Goal: Check status: Check status

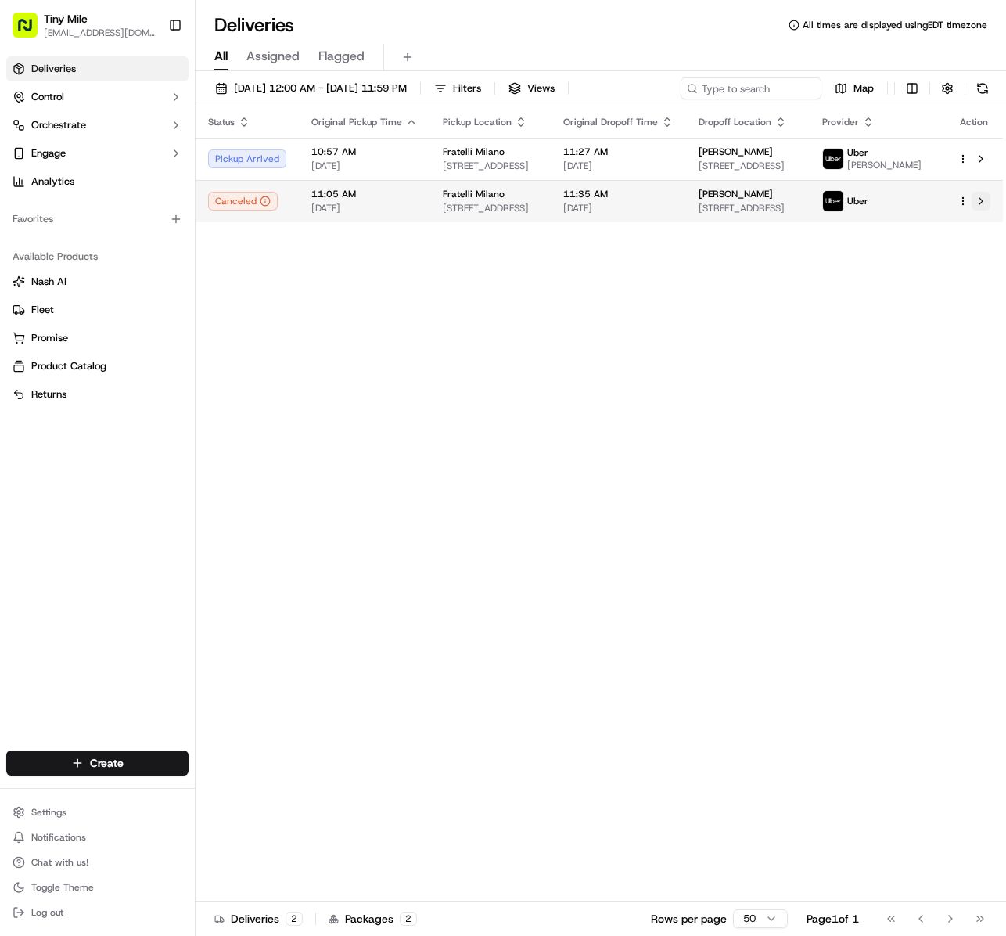
click at [983, 210] on button at bounding box center [981, 201] width 19 height 19
click at [602, 523] on div "Status Original Pickup Time Pickup Location Original Dropoff Time Dropoff Locat…" at bounding box center [599, 503] width 807 height 795
click at [516, 554] on div "Status Original Pickup Time Pickup Location Original Dropoff Time Dropoff Locat…" at bounding box center [599, 503] width 807 height 795
click at [671, 530] on div "Status Original Pickup Time Pickup Location Original Dropoff Time Dropoff Locat…" at bounding box center [599, 503] width 807 height 795
click at [493, 552] on div "Status Original Pickup Time Pickup Location Original Dropoff Time Dropoff Locat…" at bounding box center [599, 503] width 807 height 795
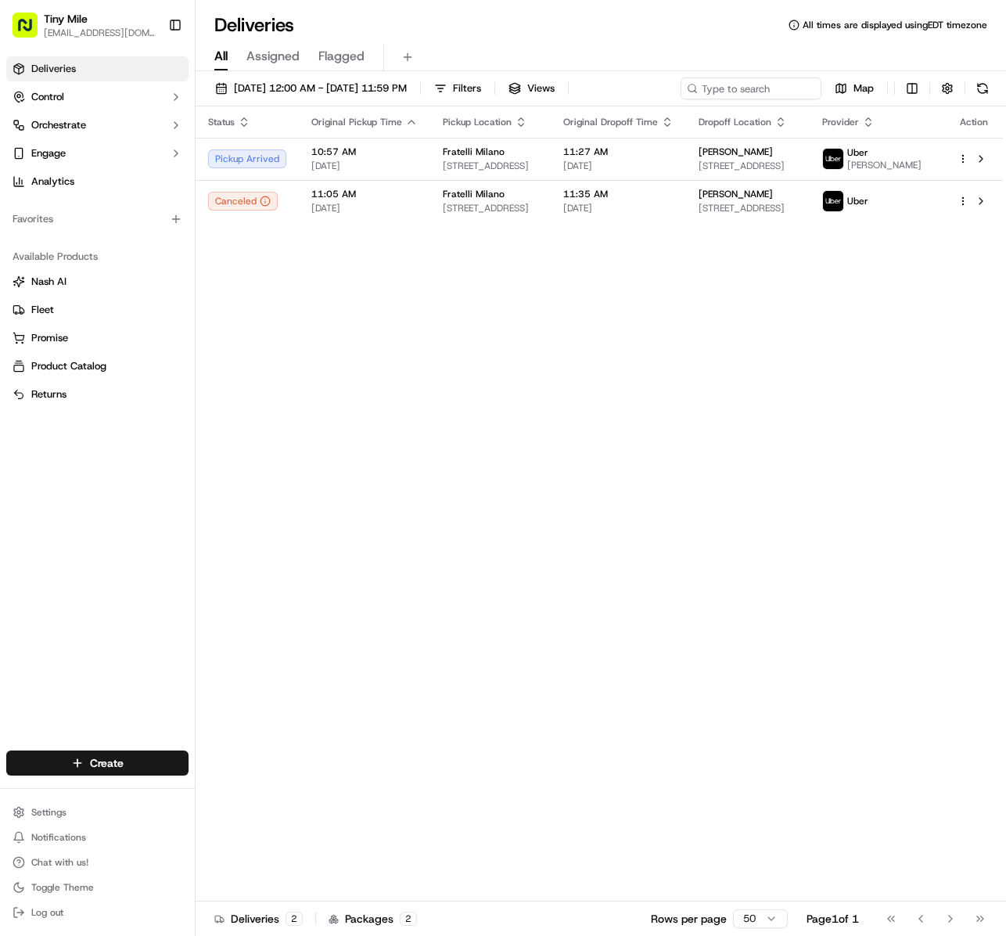
click at [476, 565] on div "Status Original Pickup Time Pickup Location Original Dropoff Time Dropoff Locat…" at bounding box center [599, 503] width 807 height 795
click at [984, 210] on button at bounding box center [981, 201] width 19 height 19
click at [571, 543] on div "Status Original Pickup Time Pickup Location Original Dropoff Time Dropoff Locat…" at bounding box center [599, 503] width 807 height 795
click at [455, 452] on div "Status Original Pickup Time Pickup Location Original Dropoff Time Dropoff Locat…" at bounding box center [599, 503] width 807 height 795
click at [519, 452] on div "Status Original Pickup Time Pickup Location Original Dropoff Time Dropoff Locat…" at bounding box center [599, 503] width 807 height 795
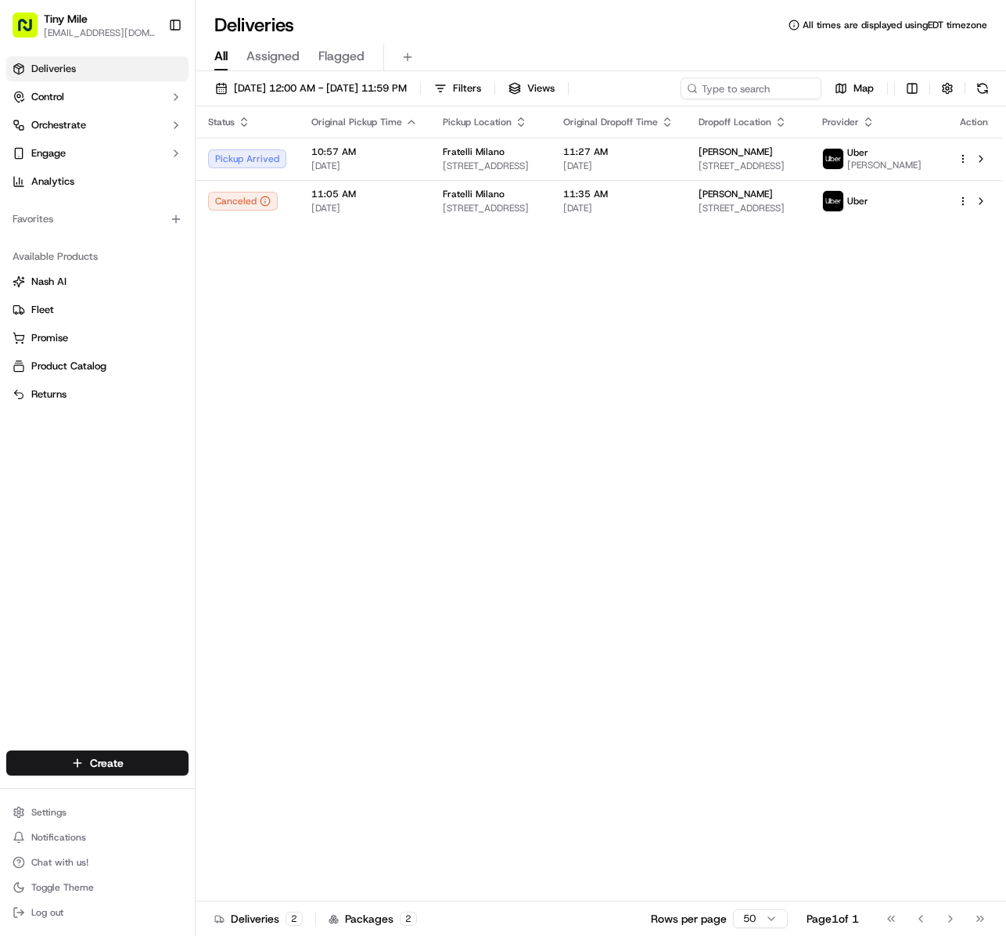
click at [743, 429] on div "Status Original Pickup Time Pickup Location Original Dropoff Time Dropoff Locat…" at bounding box center [599, 503] width 807 height 795
click at [640, 509] on div "Status Original Pickup Time Pickup Location Original Dropoff Time Dropoff Locat…" at bounding box center [599, 503] width 807 height 795
click at [599, 484] on div "Status Original Pickup Time Pickup Location Original Dropoff Time Dropoff Locat…" at bounding box center [599, 503] width 807 height 795
click at [613, 401] on div "Status Original Pickup Time Pickup Location Original Dropoff Time Dropoff Locat…" at bounding box center [599, 503] width 807 height 795
click at [451, 510] on div "Status Original Pickup Time Pickup Location Original Dropoff Time Dropoff Locat…" at bounding box center [599, 503] width 807 height 795
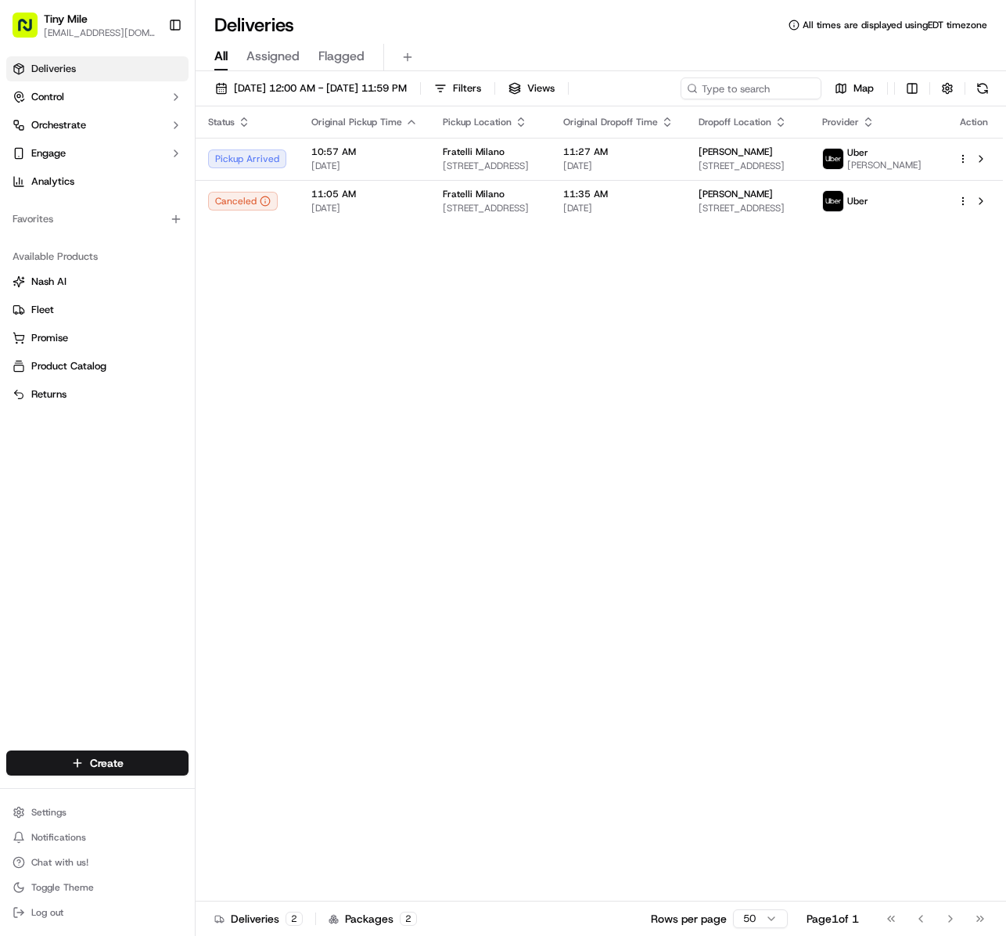
click at [576, 546] on div "Status Original Pickup Time Pickup Location Original Dropoff Time Dropoff Locat…" at bounding box center [599, 503] width 807 height 795
click at [446, 530] on div "Status Original Pickup Time Pickup Location Original Dropoff Time Dropoff Locat…" at bounding box center [599, 503] width 807 height 795
drag, startPoint x: 437, startPoint y: 537, endPoint x: 412, endPoint y: 560, distance: 34.3
click at [435, 537] on div "Status Original Pickup Time Pickup Location Original Dropoff Time Dropoff Locat…" at bounding box center [599, 503] width 807 height 795
click at [469, 501] on div "Status Original Pickup Time Pickup Location Original Dropoff Time Dropoff Locat…" at bounding box center [599, 503] width 807 height 795
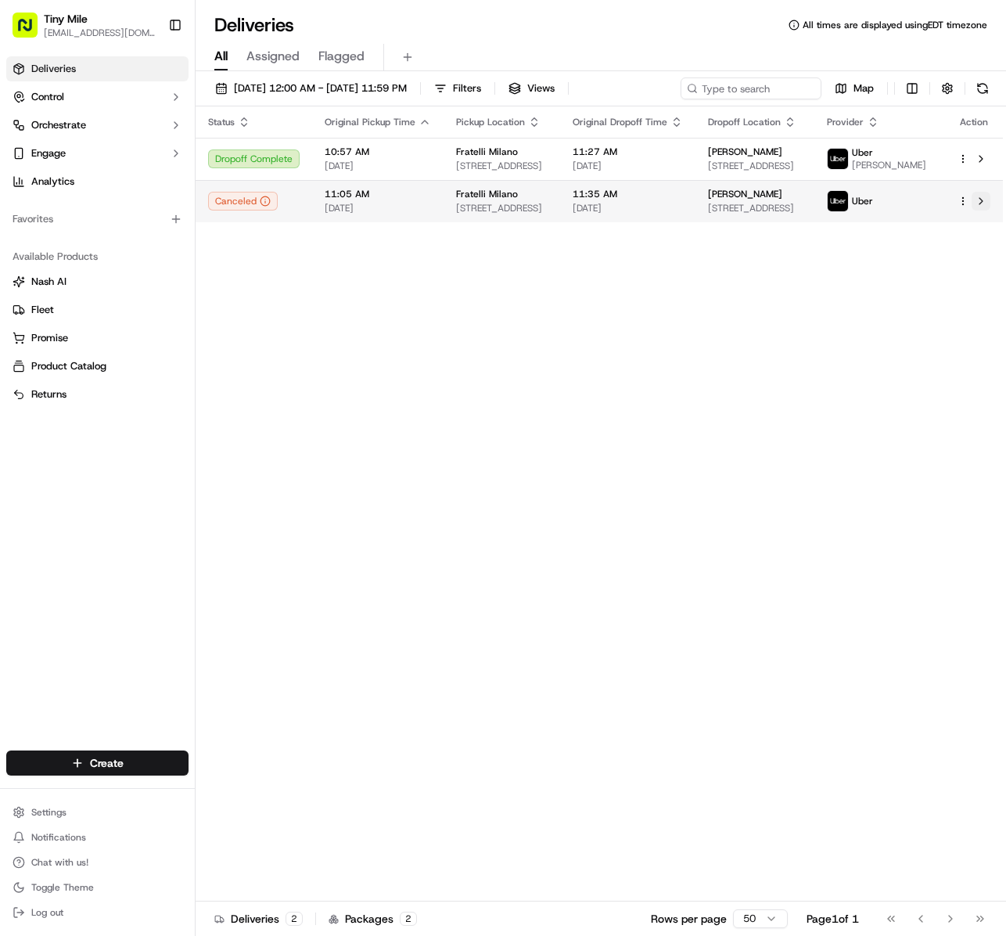
click at [981, 210] on button at bounding box center [981, 201] width 19 height 19
click at [606, 565] on div "Status Original Pickup Time Pickup Location Original Dropoff Time Dropoff Locat…" at bounding box center [599, 503] width 807 height 795
click at [978, 210] on button at bounding box center [981, 201] width 19 height 19
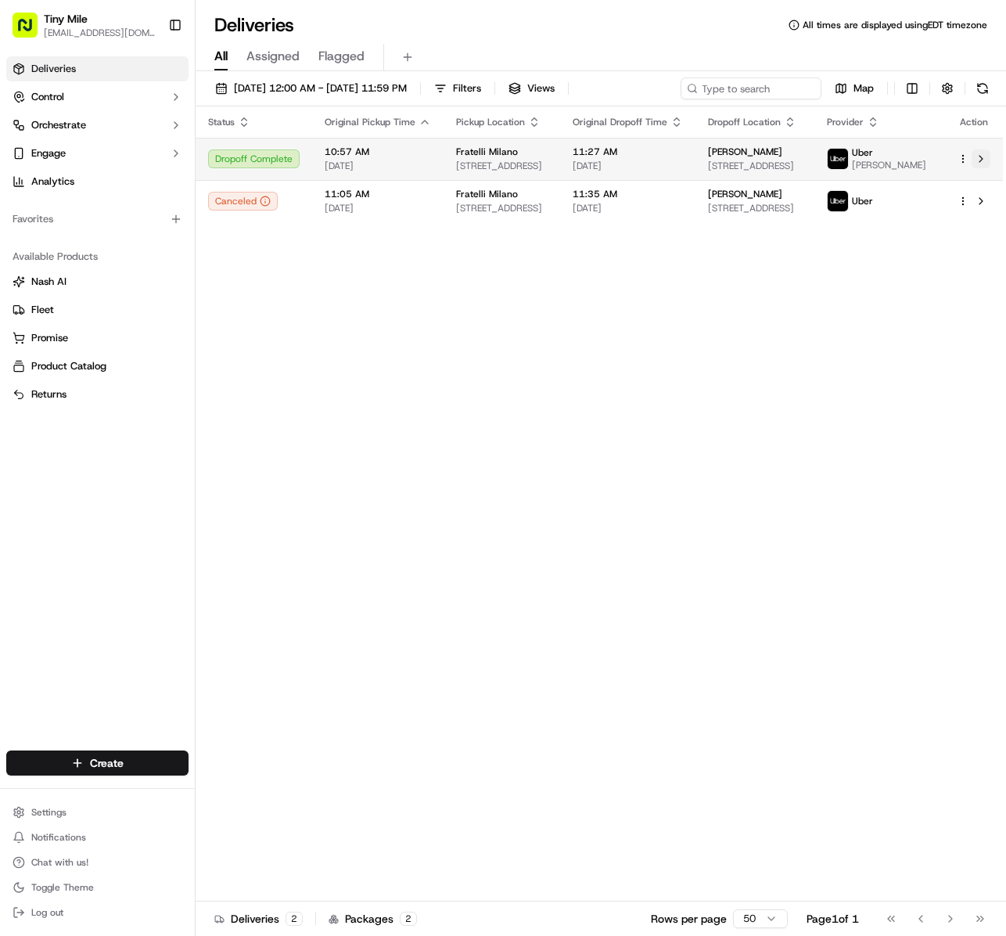
click at [983, 163] on button at bounding box center [981, 158] width 19 height 19
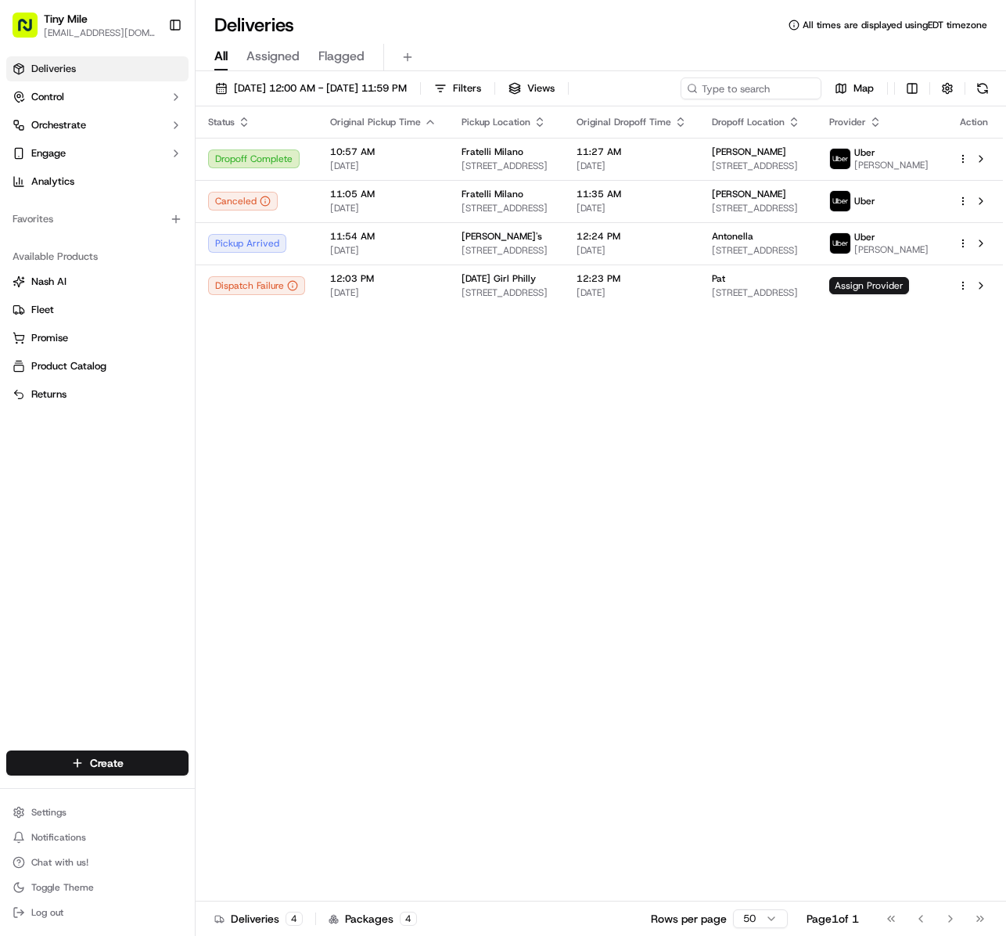
click at [333, 448] on div "Status Original Pickup Time Pickup Location Original Dropoff Time Dropoff Locat…" at bounding box center [599, 503] width 807 height 795
click at [482, 565] on div "Status Original Pickup Time Pickup Location Original Dropoff Time Dropoff Locat…" at bounding box center [599, 503] width 807 height 795
click at [596, 482] on div "Status Original Pickup Time Pickup Location Original Dropoff Time Dropoff Locat…" at bounding box center [599, 503] width 807 height 795
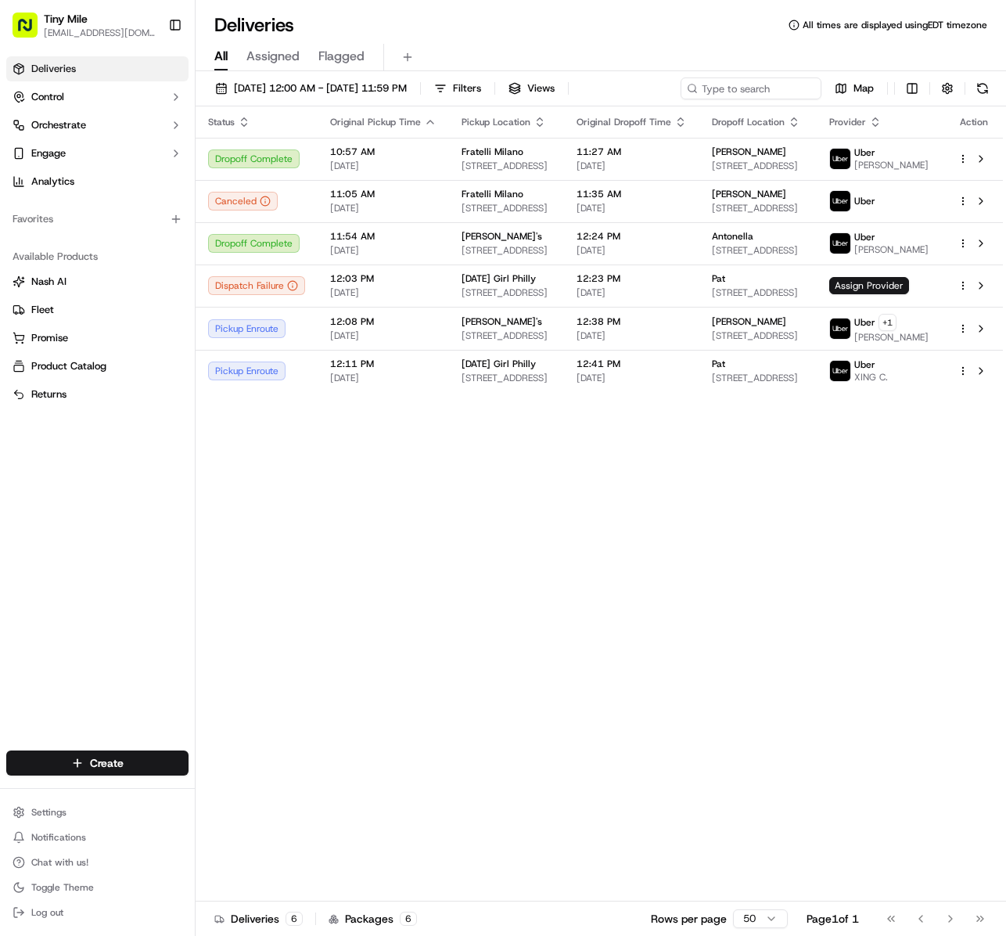
click at [385, 679] on div "Status Original Pickup Time Pickup Location Original Dropoff Time Dropoff Locat…" at bounding box center [599, 503] width 807 height 795
click at [986, 249] on button at bounding box center [981, 243] width 19 height 19
drag, startPoint x: 696, startPoint y: 530, endPoint x: 523, endPoint y: 380, distance: 229.6
click at [684, 521] on div "Status Original Pickup Time Pickup Location Original Dropoff Time Dropoff Locat…" at bounding box center [599, 503] width 807 height 795
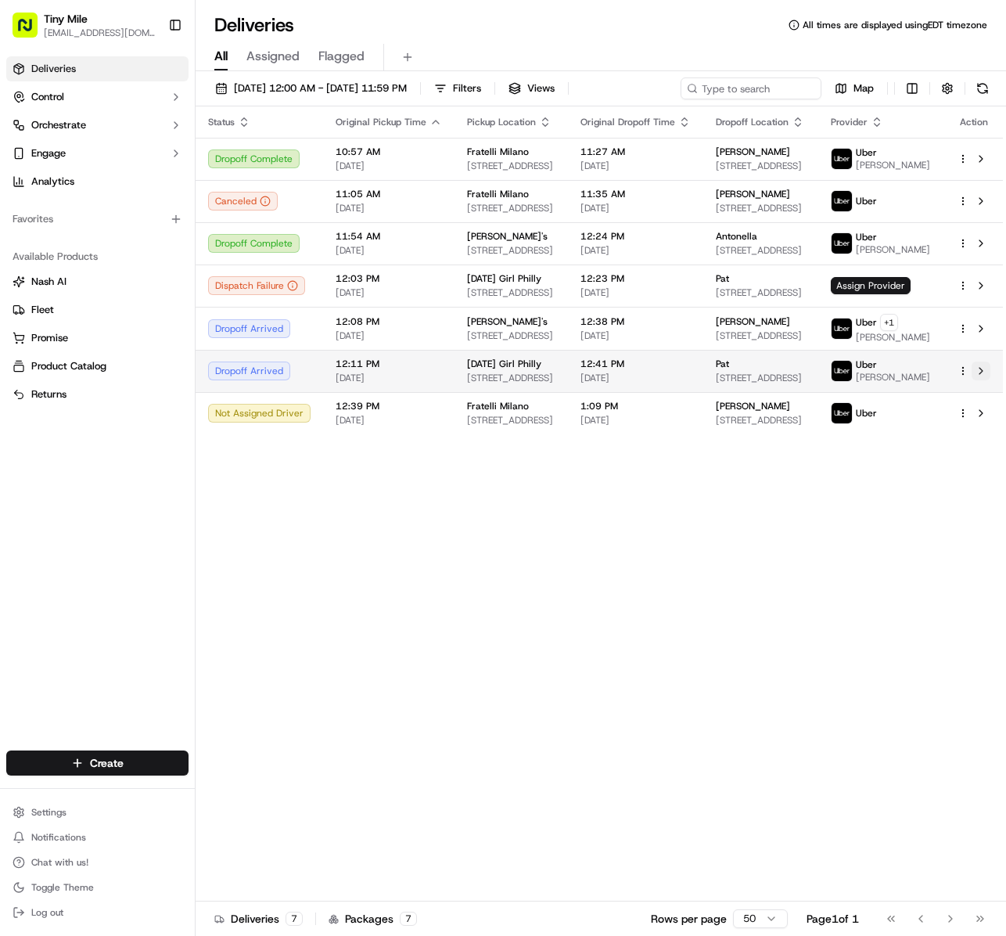
click at [984, 380] on button at bounding box center [981, 370] width 19 height 19
click at [617, 615] on div "Status Original Pickup Time Pickup Location Original Dropoff Time Dropoff Locat…" at bounding box center [599, 503] width 807 height 795
click at [629, 613] on div "Status Original Pickup Time Pickup Location Original Dropoff Time Dropoff Locat…" at bounding box center [599, 503] width 807 height 795
click at [656, 602] on div "Status Original Pickup Time Pickup Location Original Dropoff Time Dropoff Locat…" at bounding box center [599, 503] width 807 height 795
click at [621, 627] on div "Status Original Pickup Time Pickup Location Original Dropoff Time Dropoff Locat…" at bounding box center [599, 503] width 807 height 795
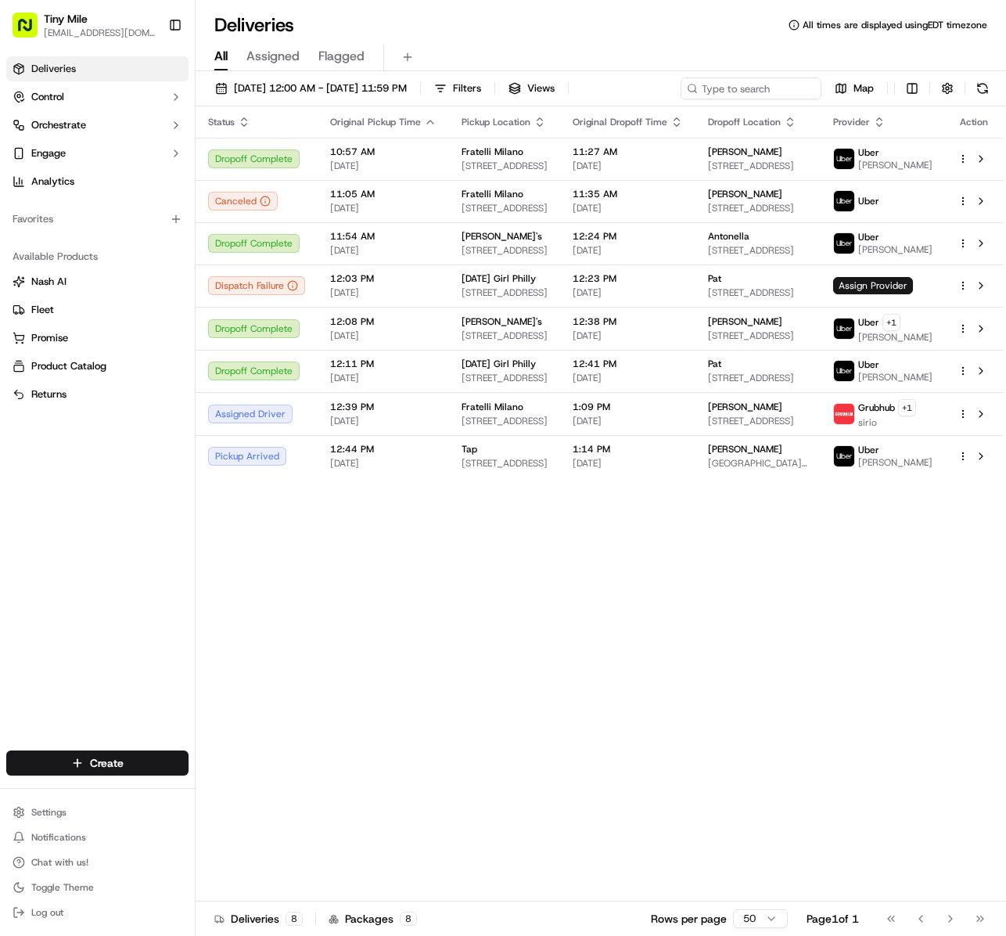
click at [617, 674] on div "Status Original Pickup Time Pickup Location Original Dropoff Time Dropoff Locat…" at bounding box center [599, 503] width 807 height 795
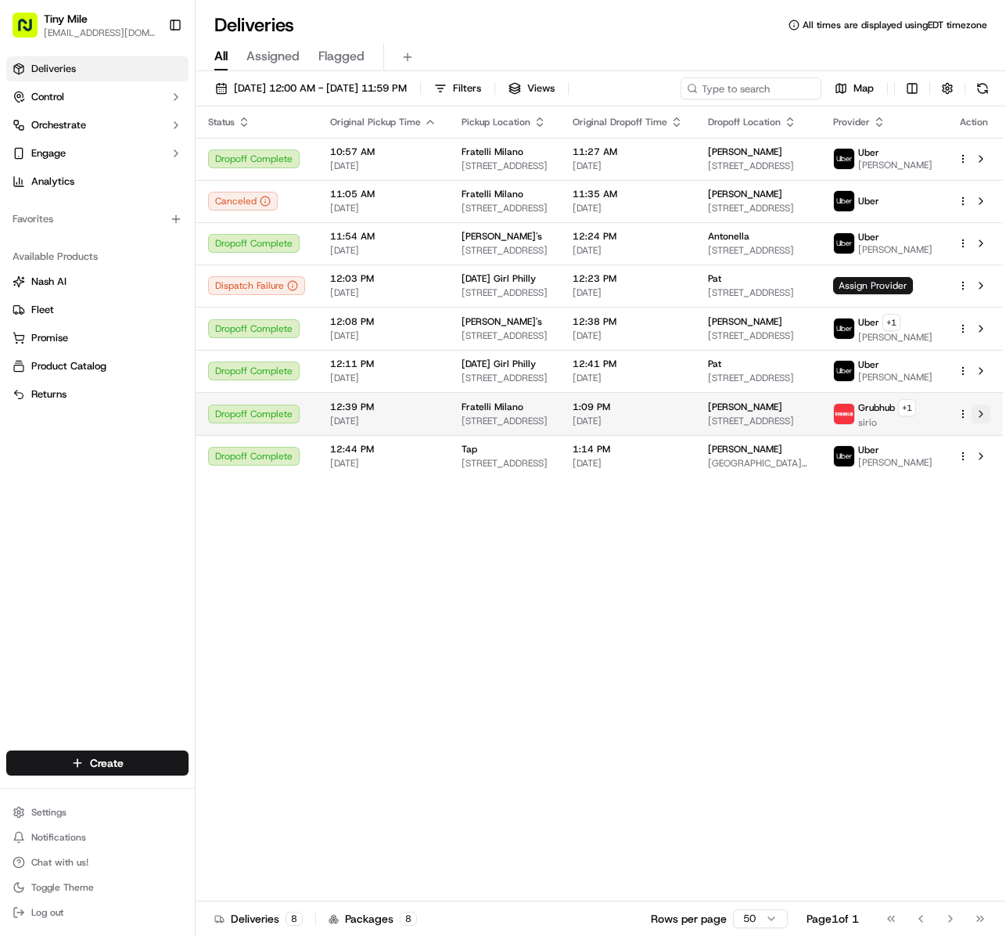
click at [981, 422] on button at bounding box center [981, 413] width 19 height 19
click at [690, 566] on div "Status Original Pickup Time Pickup Location Original Dropoff Time Dropoff Locat…" at bounding box center [599, 503] width 807 height 795
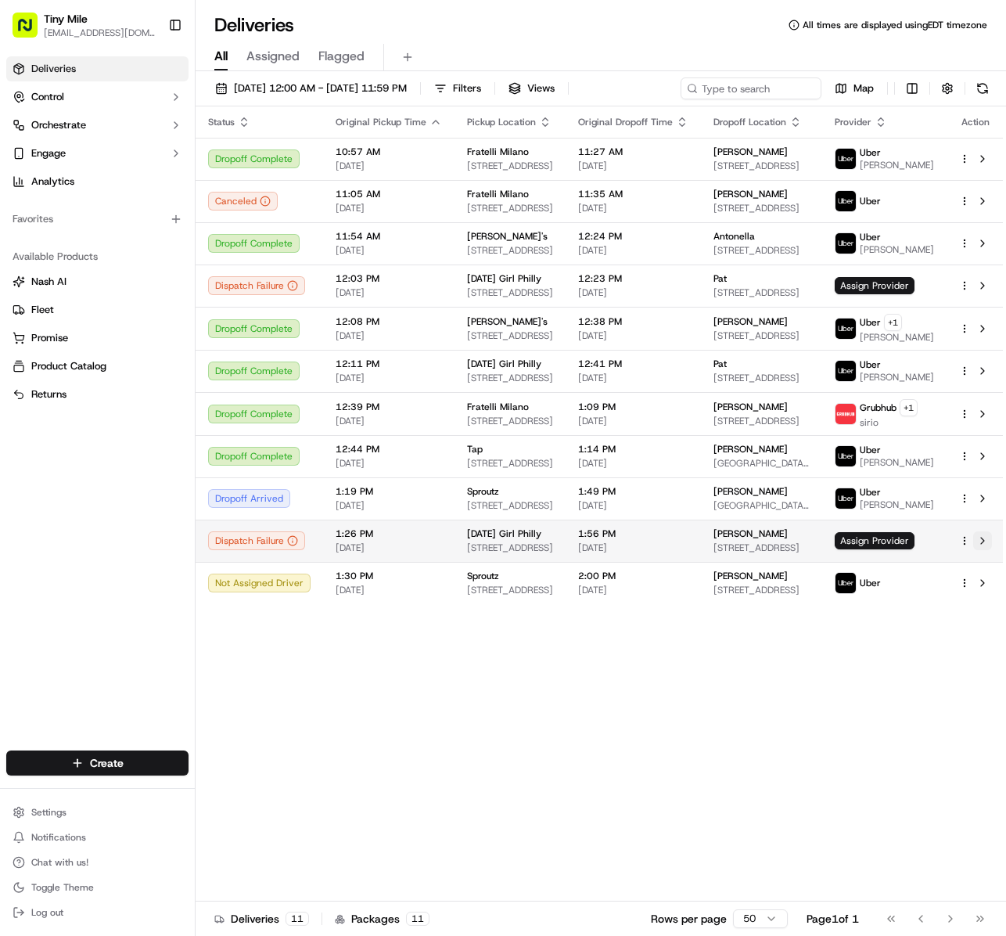
click at [987, 549] on button at bounding box center [982, 540] width 19 height 19
click at [460, 800] on div "Status Original Pickup Time Pickup Location Original Dropoff Time Dropoff Locat…" at bounding box center [600, 503] width 809 height 795
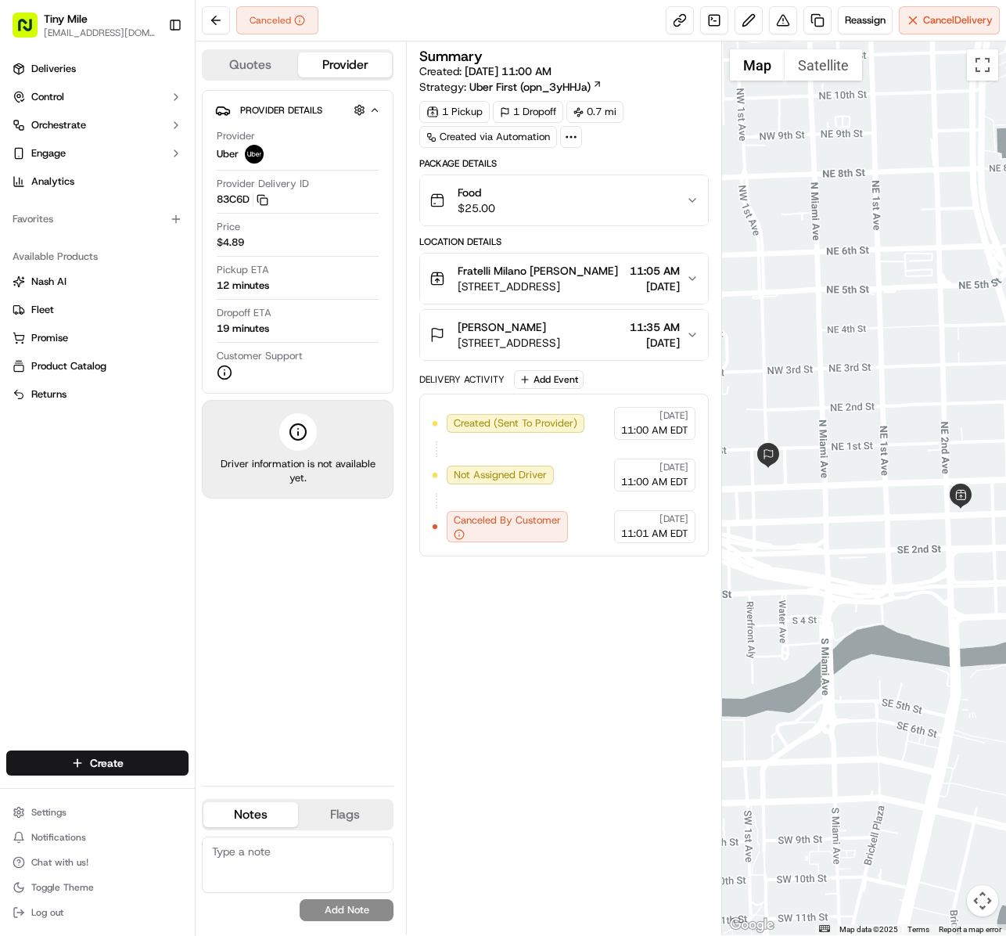
click at [623, 746] on div "Summary Created: 09/22/2025 11:00 AM Strategy: Uber First (opn_3yHHJa) 1 Pickup…" at bounding box center [563, 488] width 289 height 878
click at [631, 735] on div "Summary Created: 09/22/2025 11:00 AM Strategy: Uber First (opn_3yHHJa) 1 Pickup…" at bounding box center [563, 488] width 289 height 878
click at [588, 728] on div "Summary Created: [DATE] 11:00 AM Strategy: Uber First (opn_3yHHJa) 1 Pickup 1 D…" at bounding box center [563, 488] width 289 height 878
click at [437, 598] on div "Summary Created: [DATE] 11:00 AM Strategy: Uber First (opn_3yHHJa) 1 Pickup 1 D…" at bounding box center [563, 488] width 289 height 878
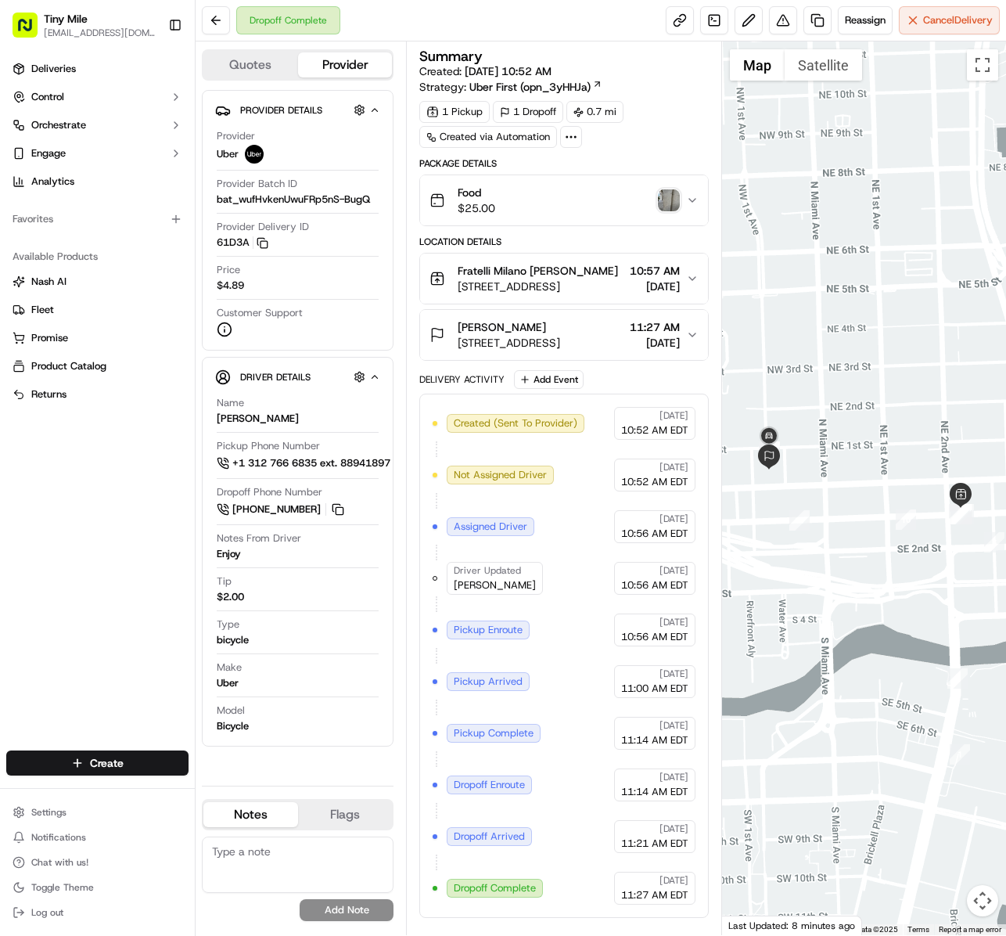
click at [665, 210] on img "button" at bounding box center [669, 200] width 22 height 22
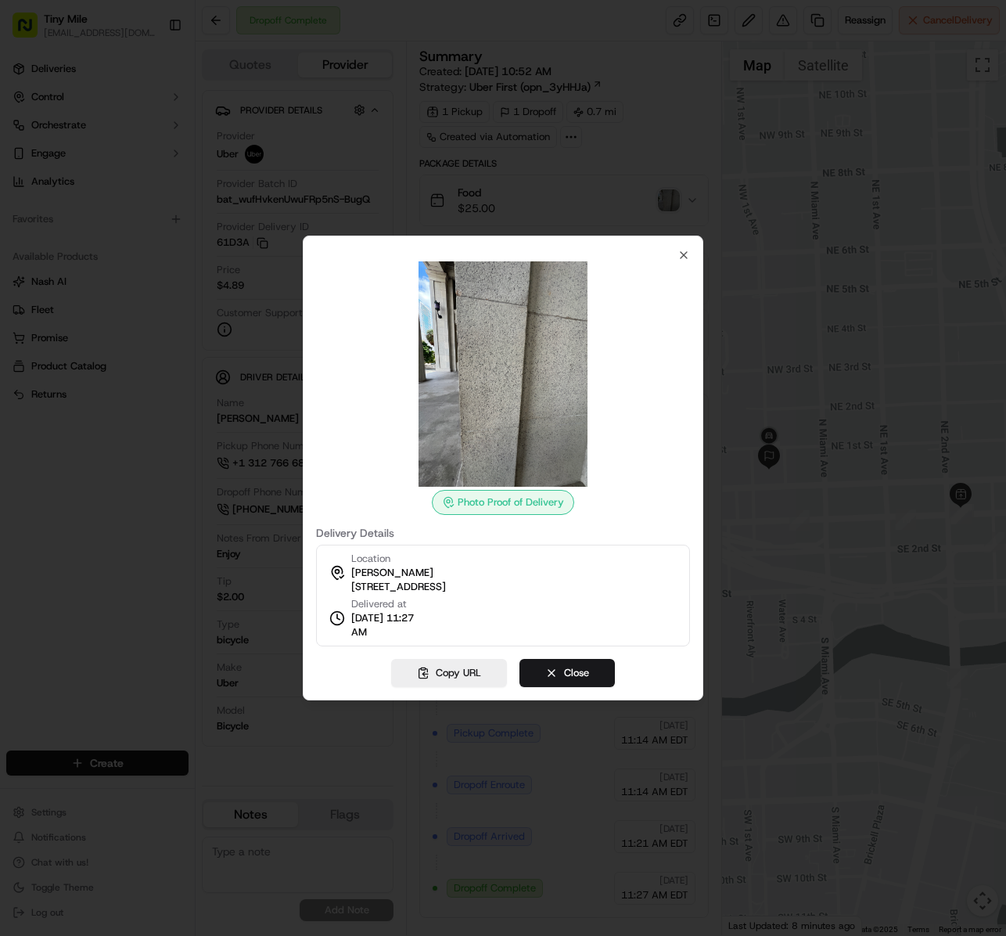
click at [532, 360] on img at bounding box center [502, 373] width 225 height 225
click at [684, 250] on icon "button" at bounding box center [684, 255] width 13 height 13
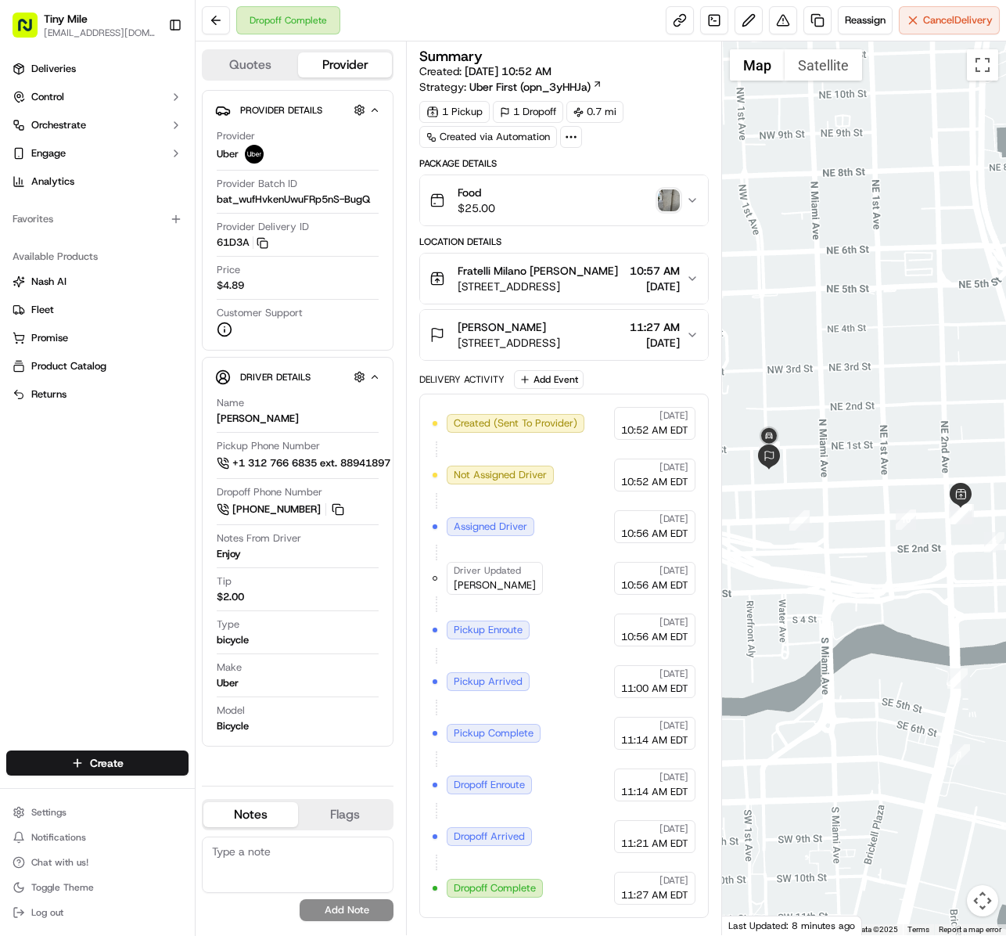
scroll to position [16, 0]
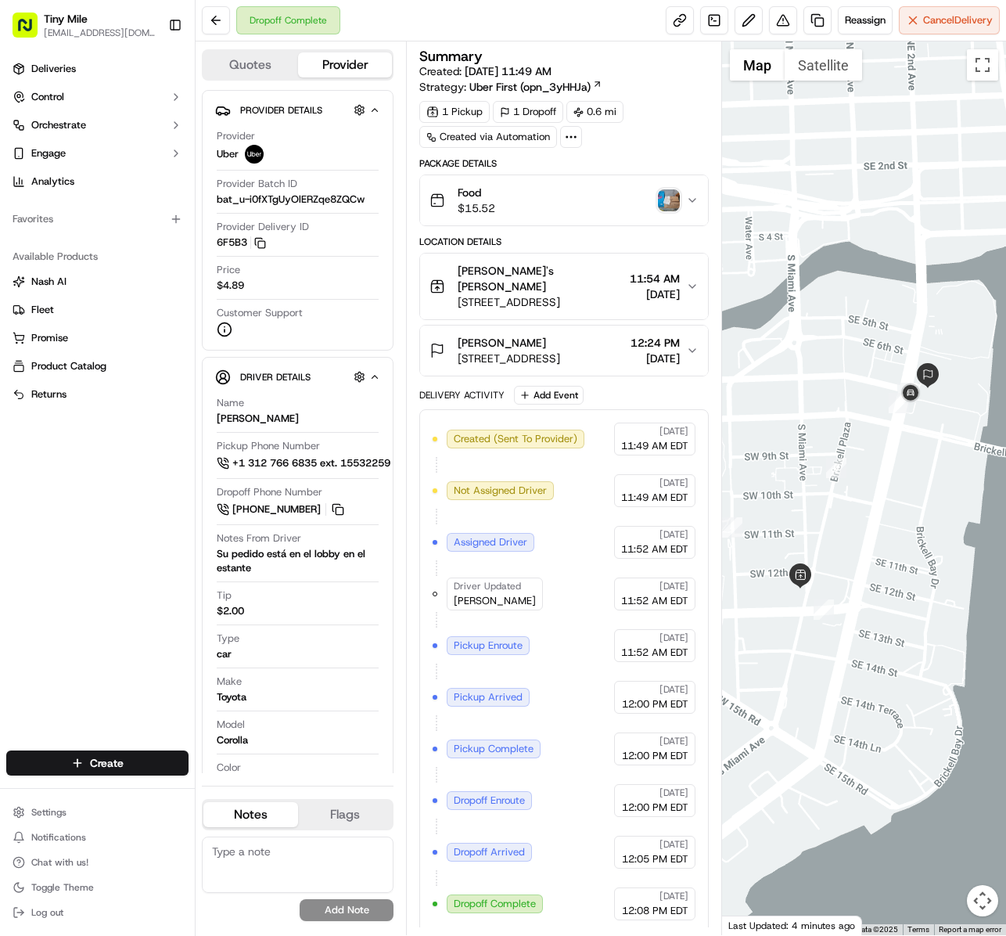
click at [670, 202] on img "button" at bounding box center [669, 200] width 22 height 22
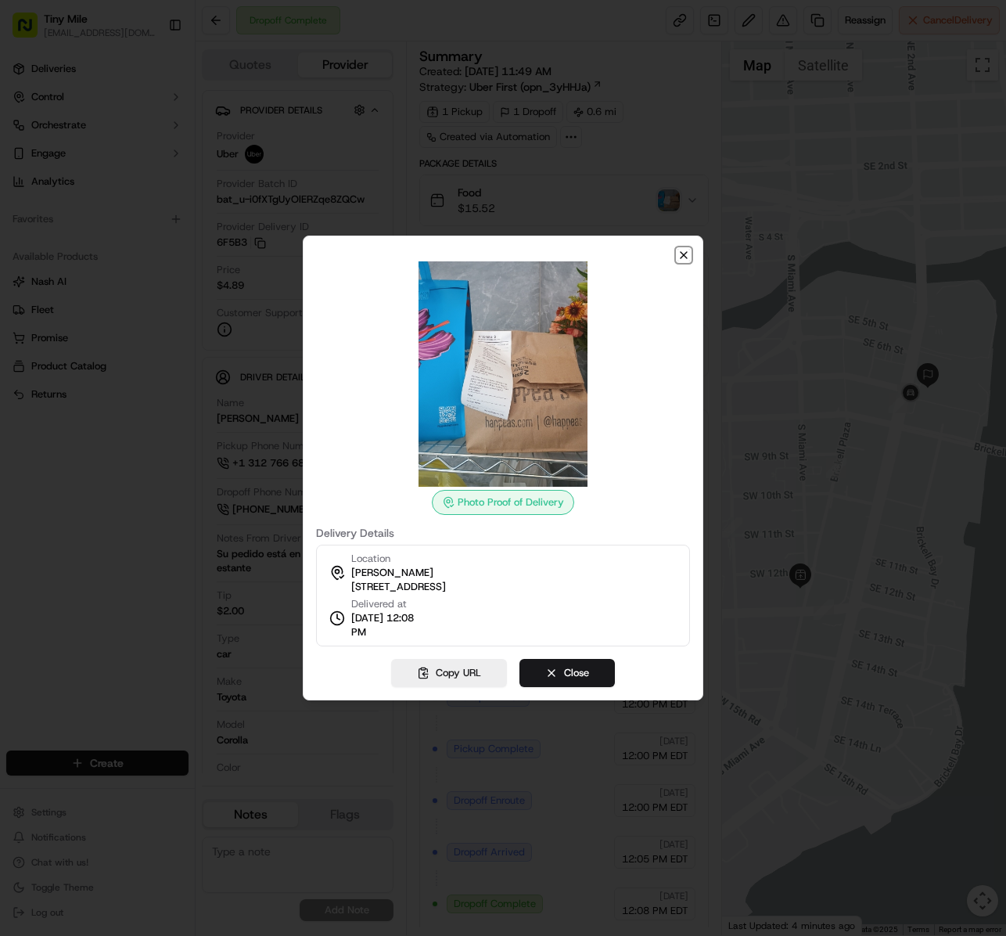
click at [681, 250] on icon "button" at bounding box center [684, 255] width 13 height 13
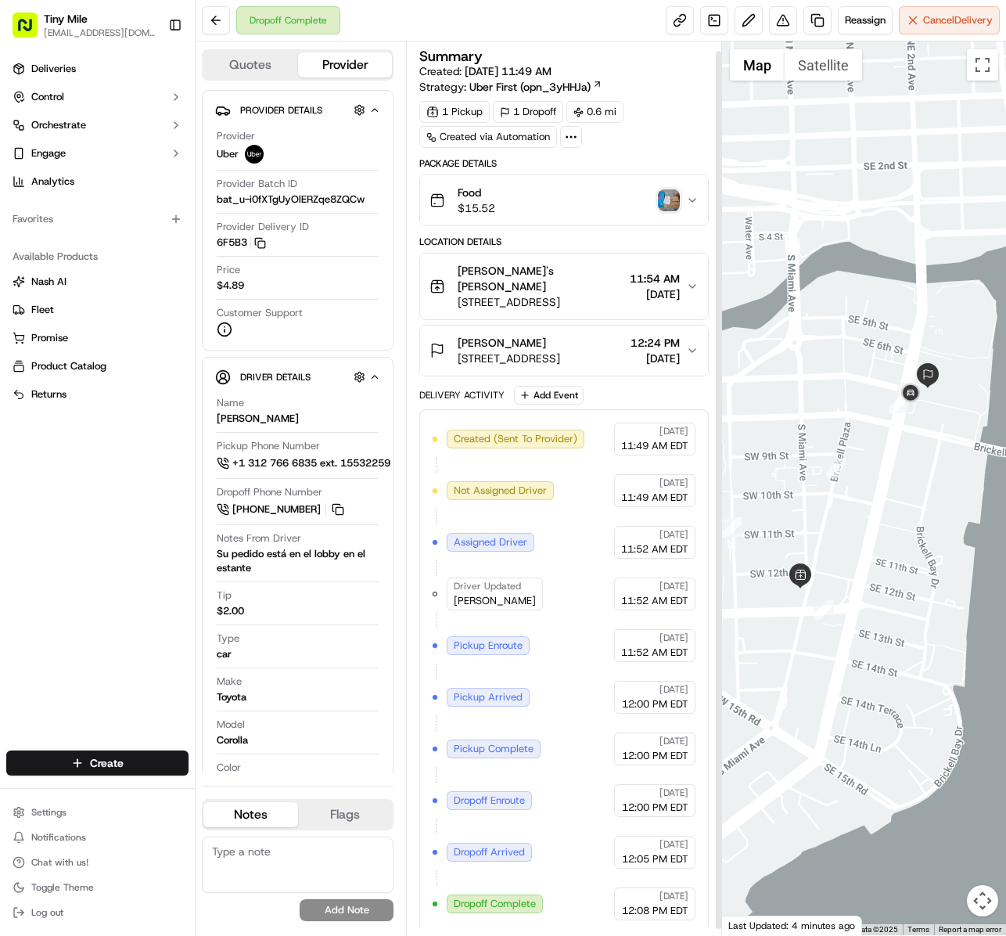
scroll to position [16, 0]
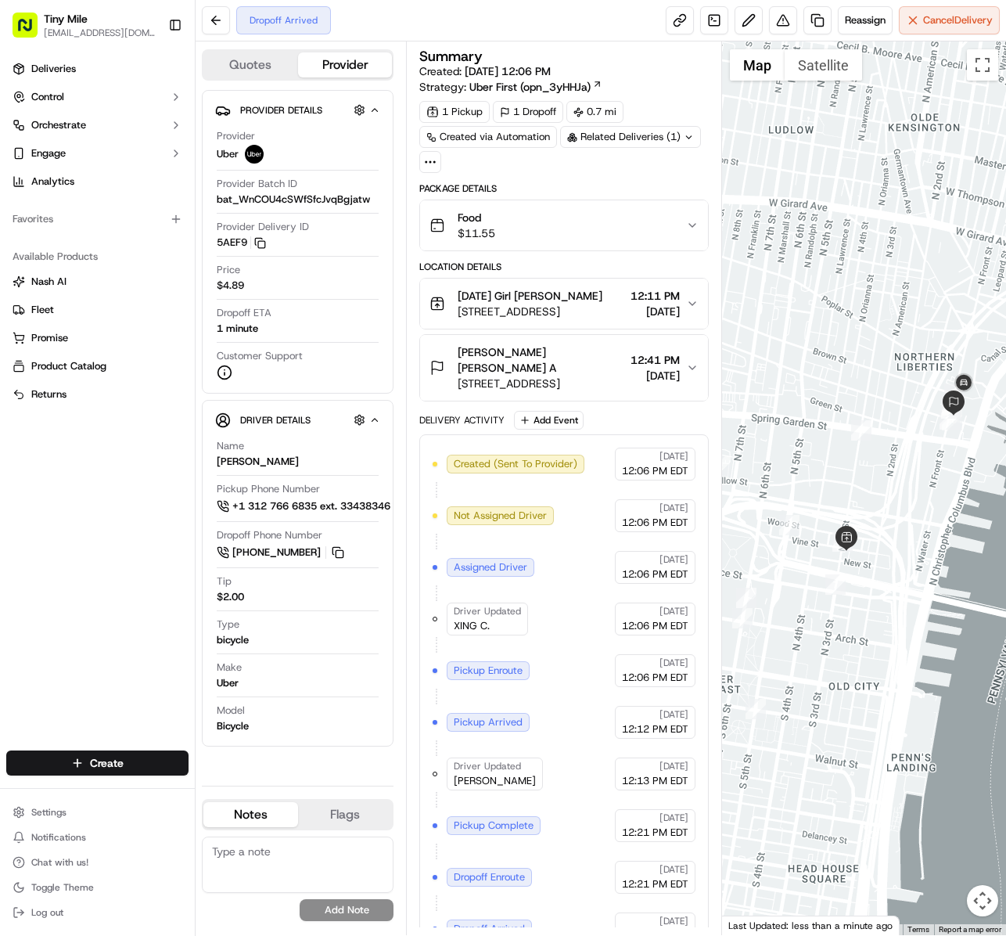
drag, startPoint x: 908, startPoint y: 565, endPoint x: 925, endPoint y: 518, distance: 50.0
click at [925, 518] on div at bounding box center [864, 487] width 284 height 893
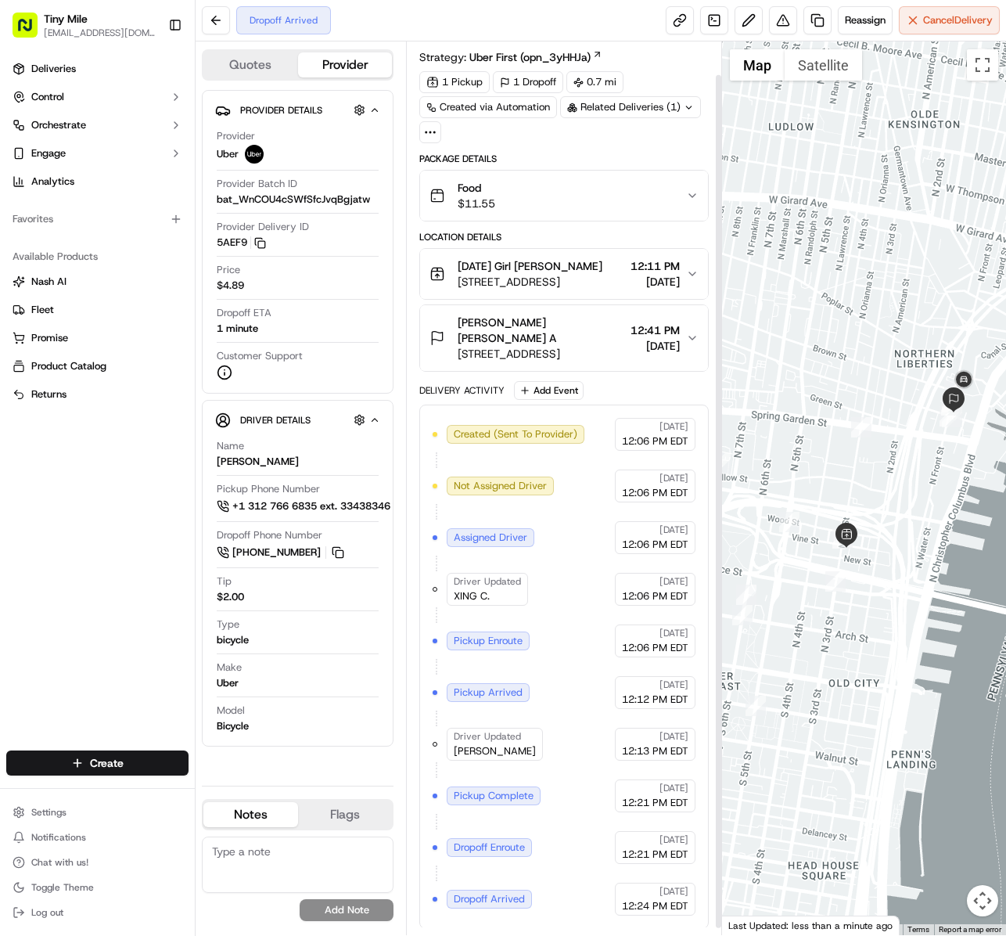
scroll to position [42, 0]
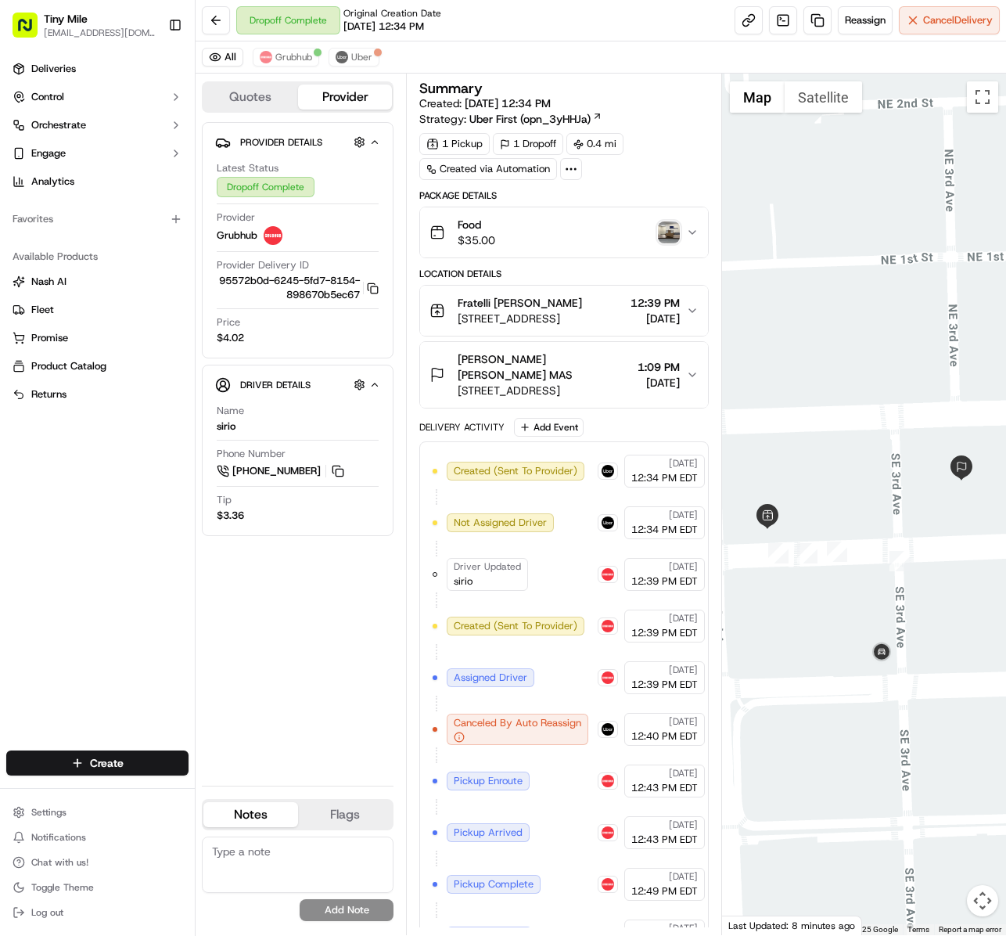
click at [663, 239] on img "button" at bounding box center [669, 232] width 22 height 22
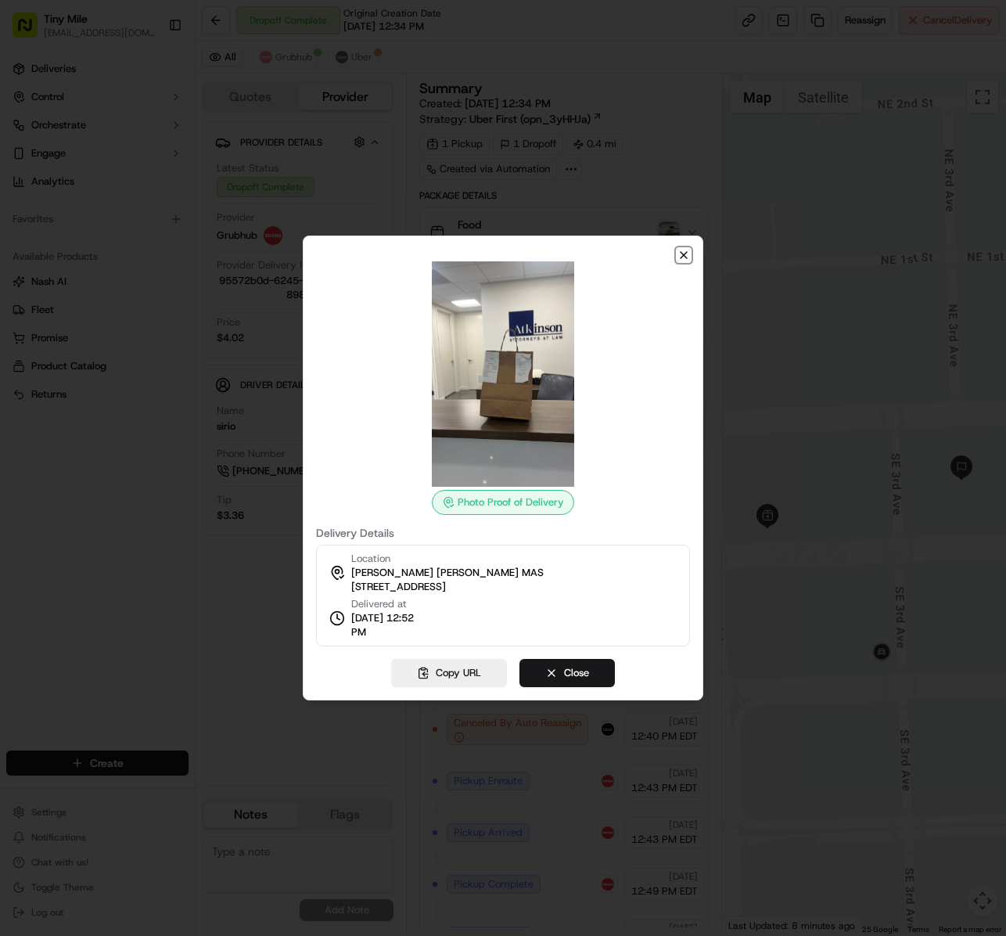
click at [684, 253] on icon "button" at bounding box center [684, 255] width 13 height 13
